Goal: Task Accomplishment & Management: Manage account settings

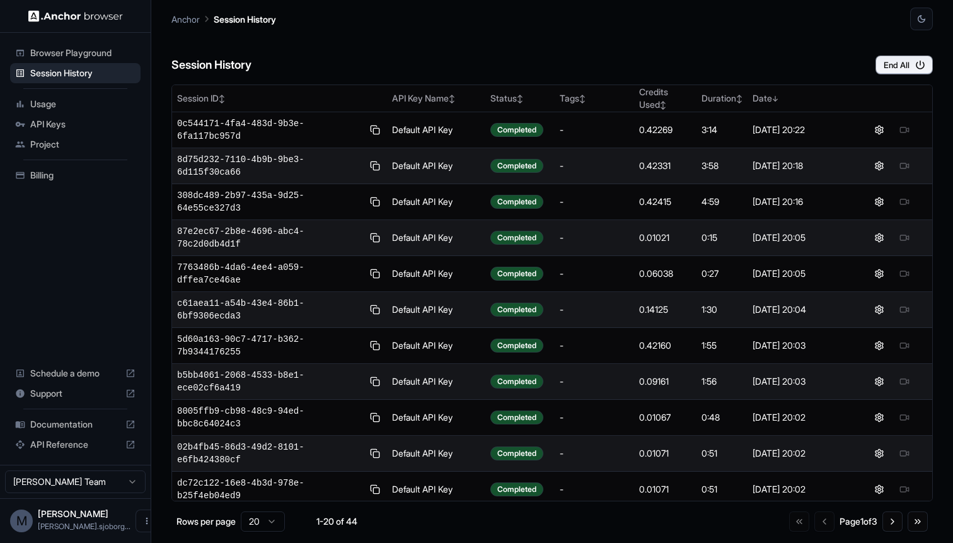
click at [360, 77] on div "Session History End All Session ID ↕ API Key Name ↕ Status ↕ Tags ↕ Credits Use…" at bounding box center [551, 286] width 761 height 512
click at [30, 106] on div "Usage" at bounding box center [75, 104] width 130 height 20
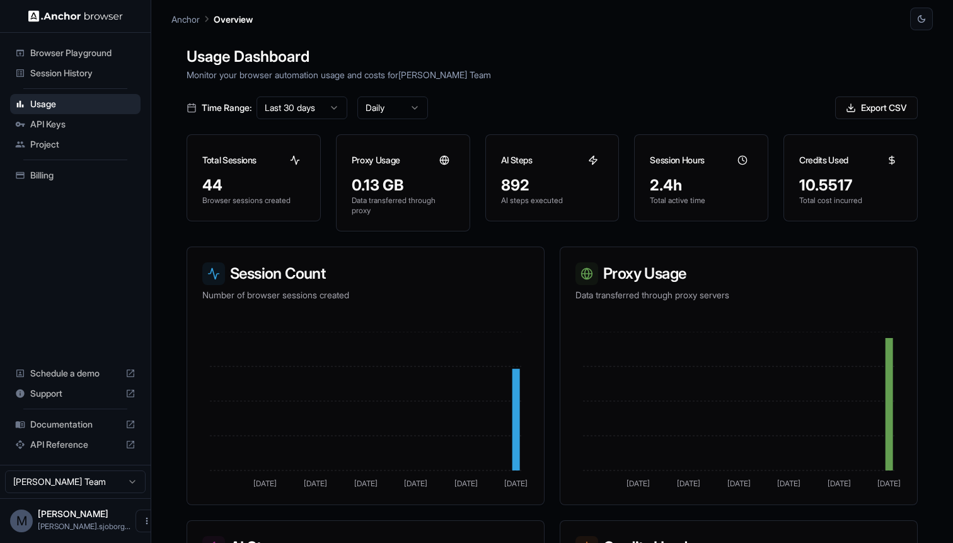
click at [40, 122] on span "API Keys" at bounding box center [82, 124] width 105 height 13
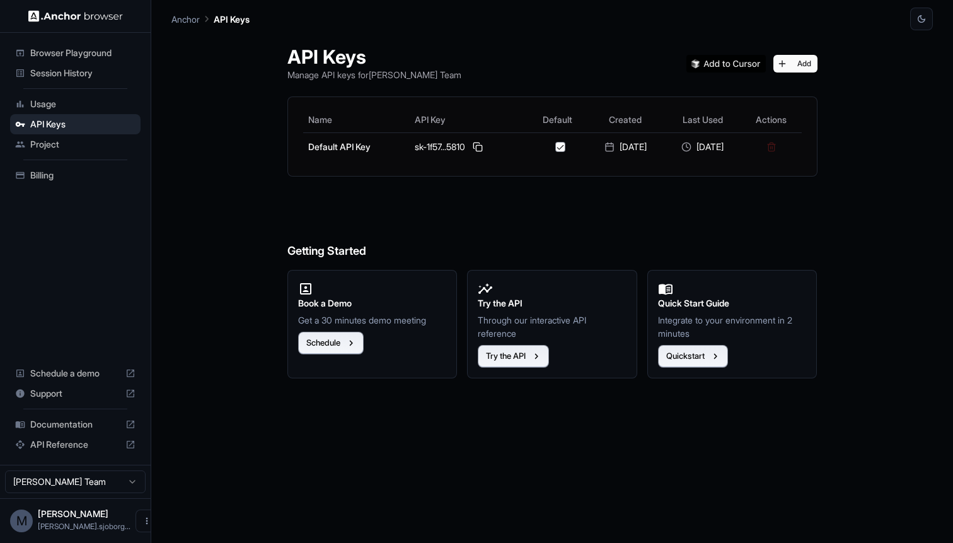
click at [35, 148] on span "Project" at bounding box center [82, 144] width 105 height 13
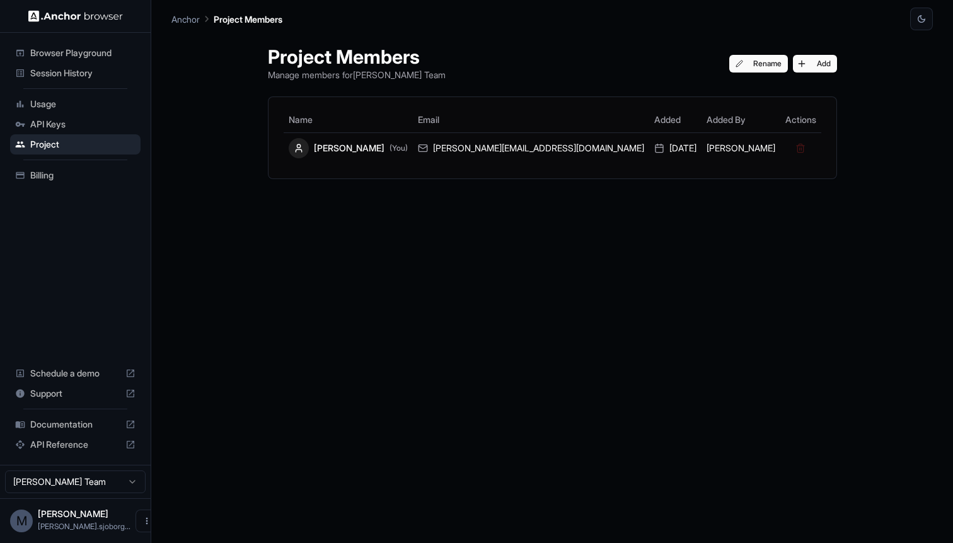
click at [52, 115] on div "API Keys" at bounding box center [75, 124] width 130 height 20
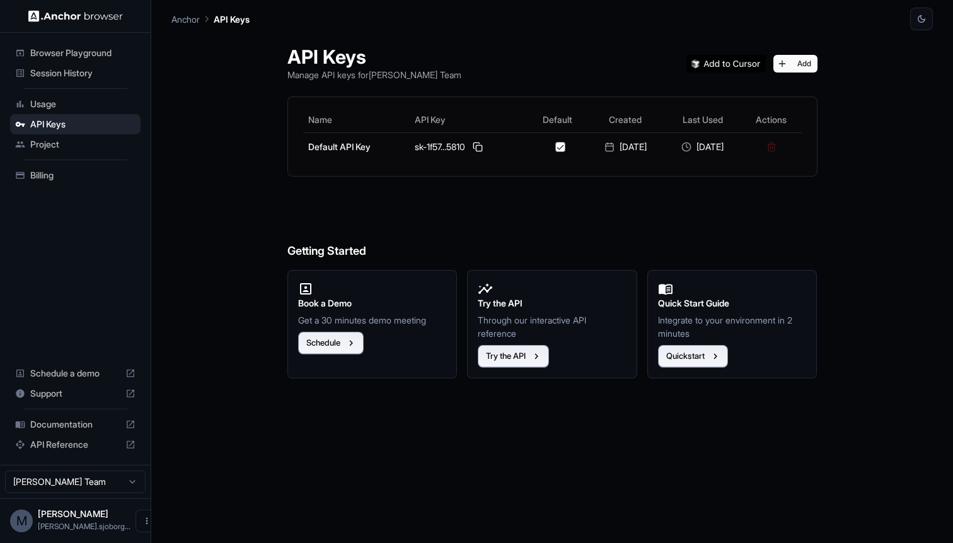
click at [54, 67] on span "Session History" at bounding box center [82, 73] width 105 height 13
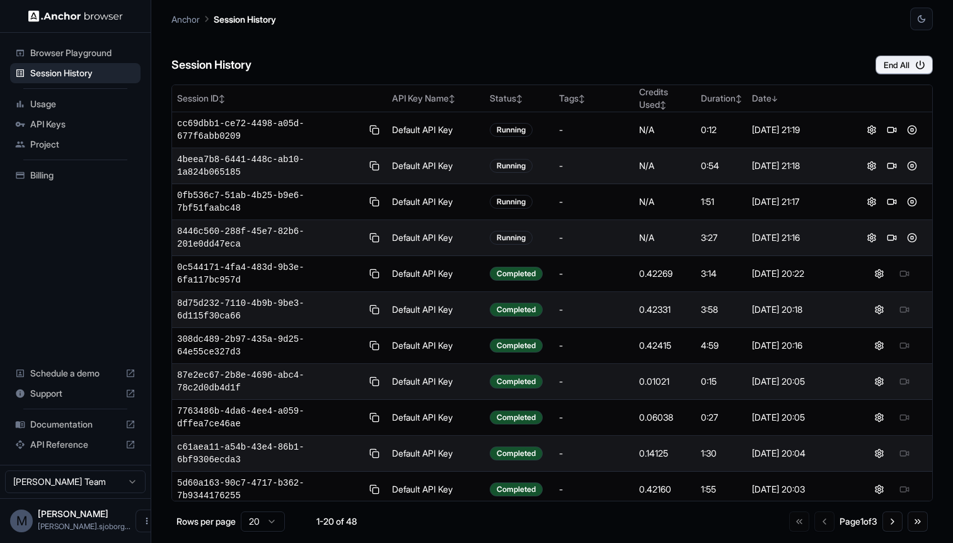
click at [595, 67] on div "Session History End All" at bounding box center [551, 52] width 761 height 44
click at [909, 238] on button at bounding box center [911, 237] width 15 height 15
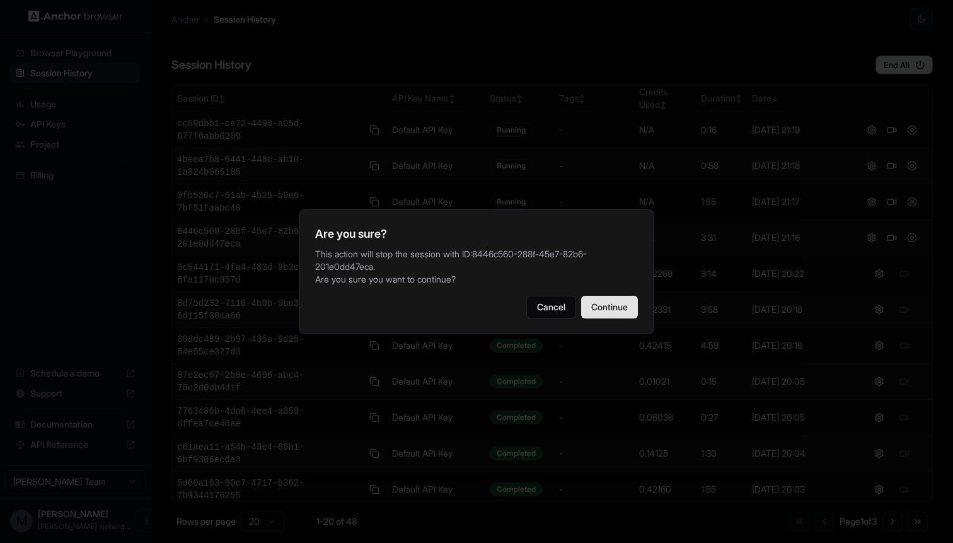
click at [623, 304] on button "Continue" at bounding box center [609, 307] width 57 height 23
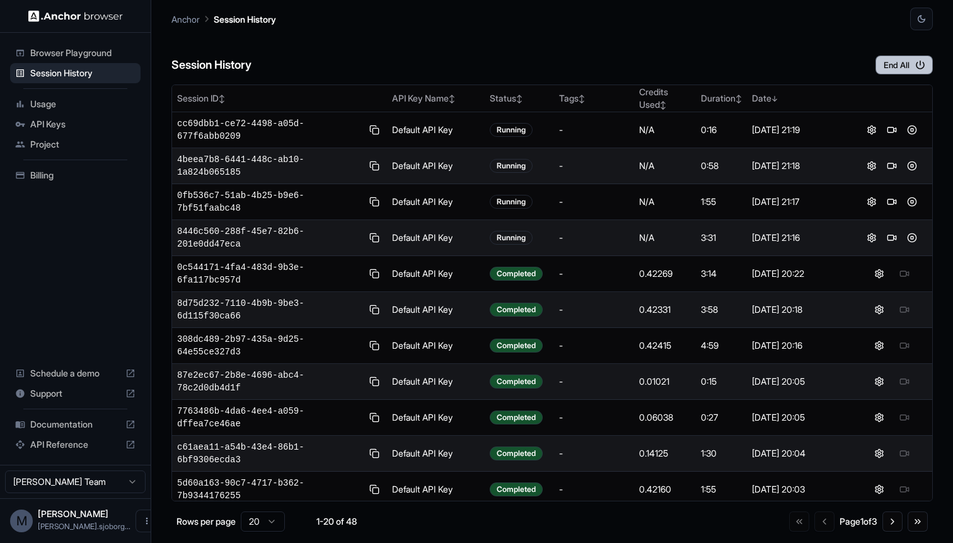
click at [889, 61] on button "End All" at bounding box center [903, 64] width 57 height 19
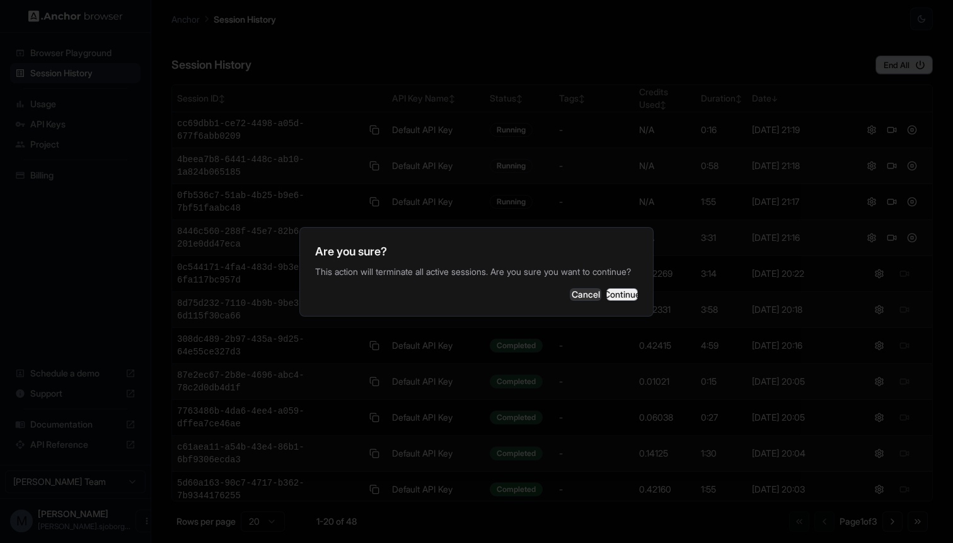
click at [606, 301] on button "Continue" at bounding box center [622, 294] width 32 height 13
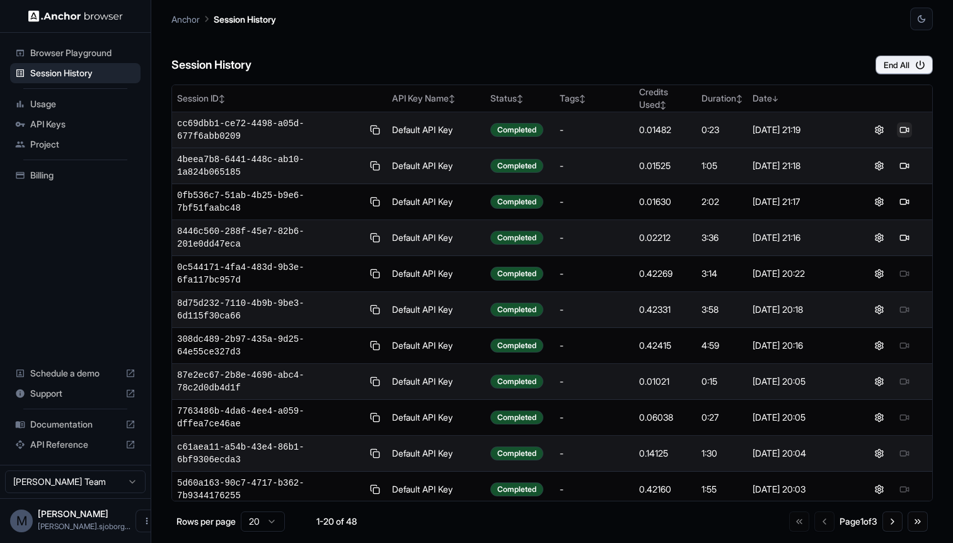
click at [909, 133] on button at bounding box center [904, 129] width 15 height 15
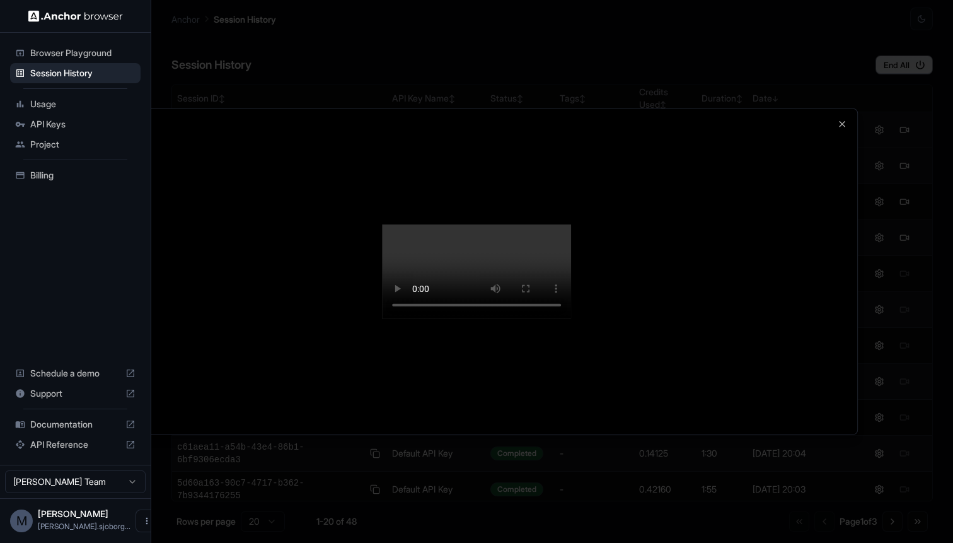
click at [826, 345] on div at bounding box center [476, 271] width 761 height 326
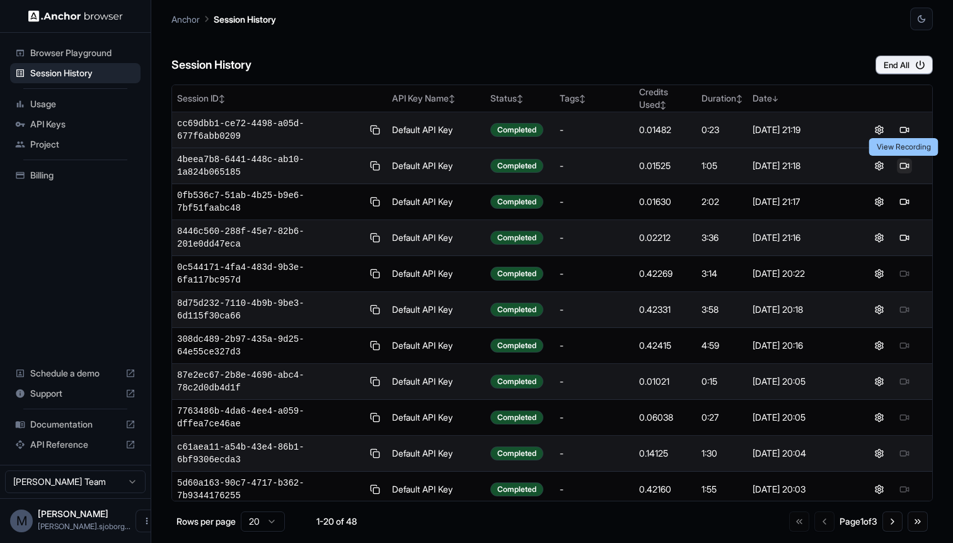
click at [907, 161] on button at bounding box center [904, 165] width 15 height 15
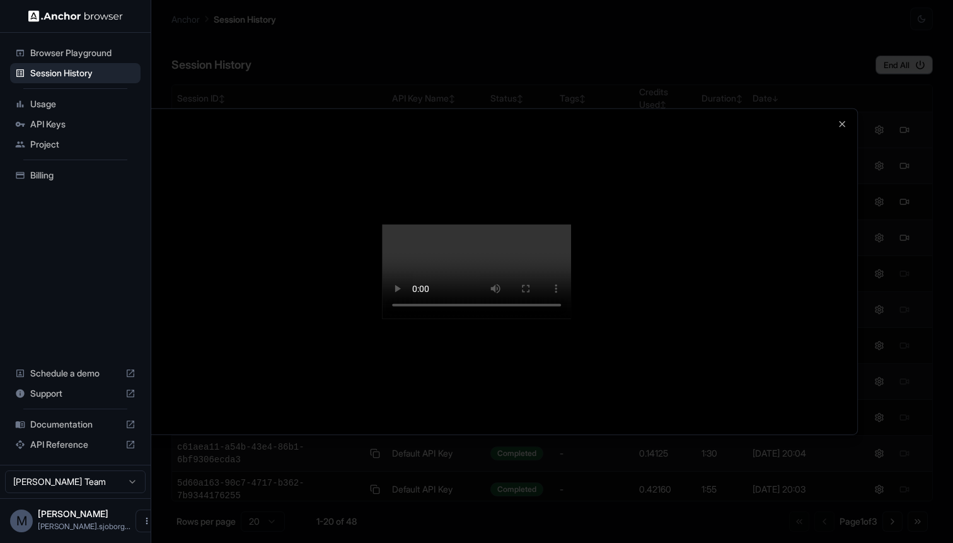
click at [347, 517] on div at bounding box center [476, 271] width 953 height 543
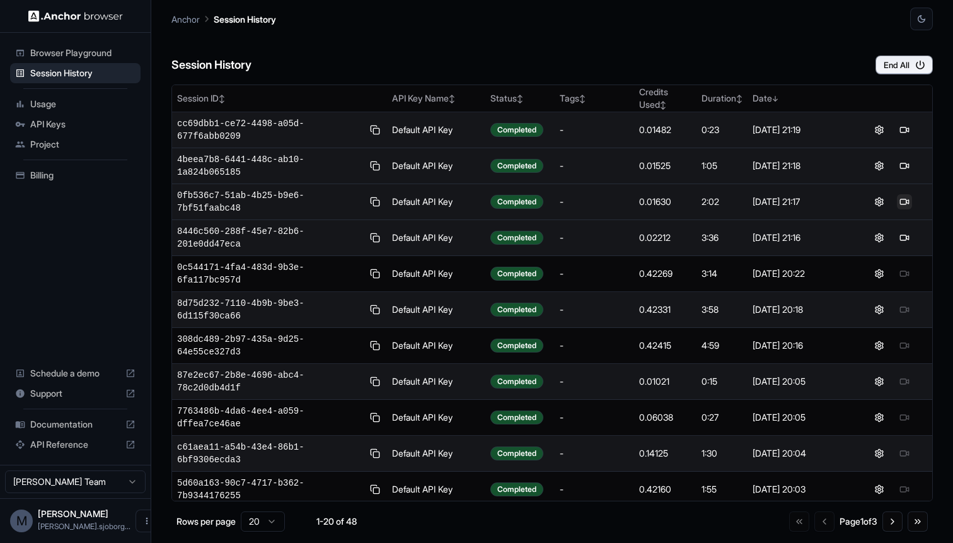
click at [903, 199] on button at bounding box center [904, 201] width 15 height 15
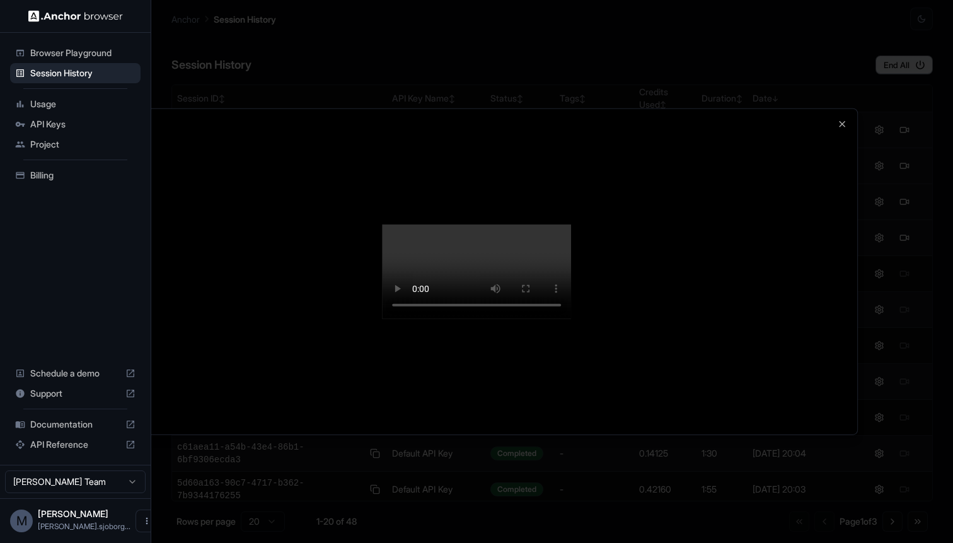
click at [361, 515] on div at bounding box center [476, 271] width 953 height 543
